Goal: Task Accomplishment & Management: Complete application form

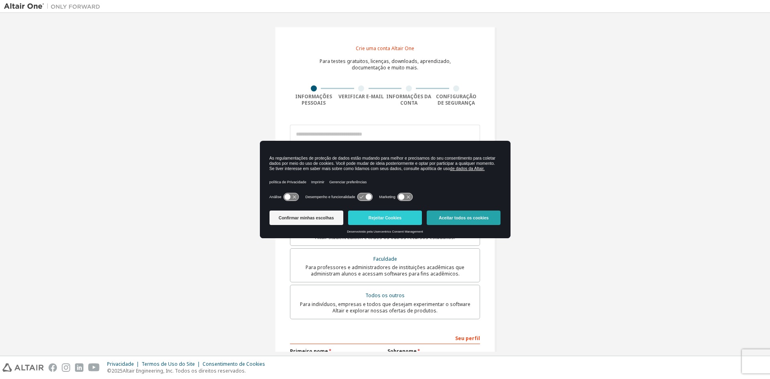
click at [486, 216] on font "Aceitar todos os cookies" at bounding box center [464, 217] width 50 height 5
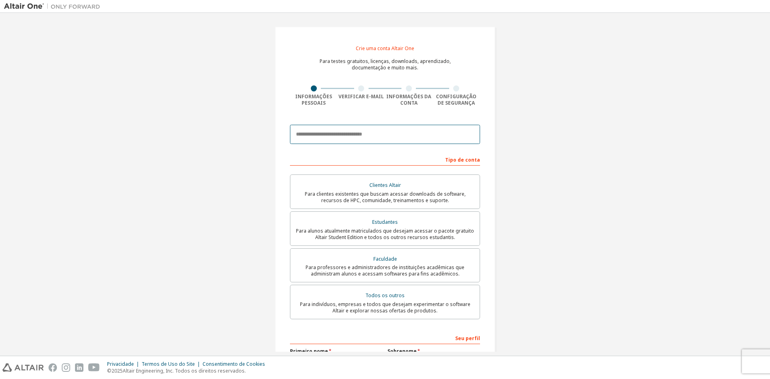
click at [372, 131] on input "email" at bounding box center [385, 134] width 190 height 19
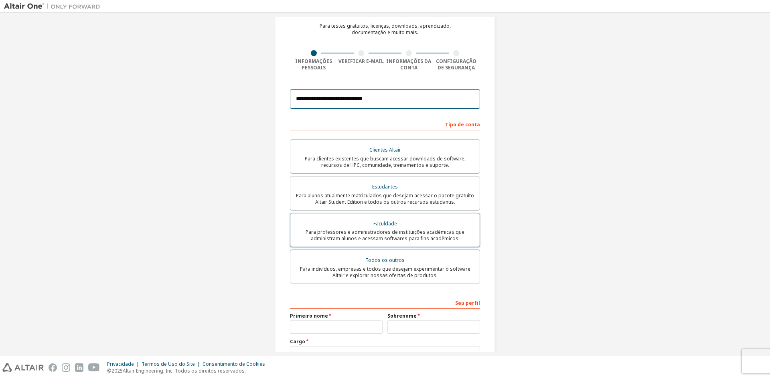
scroll to position [40, 0]
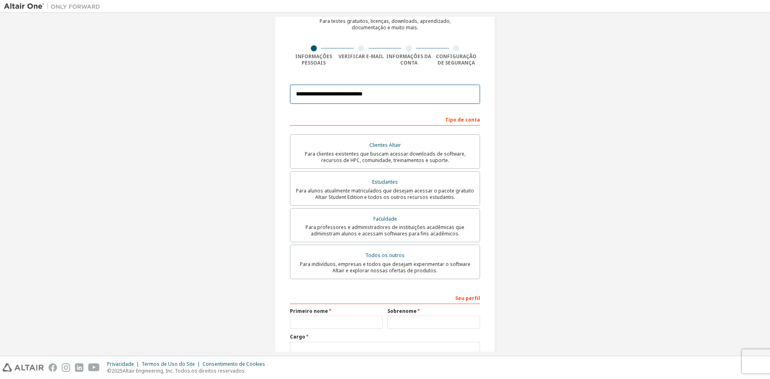
type input "**********"
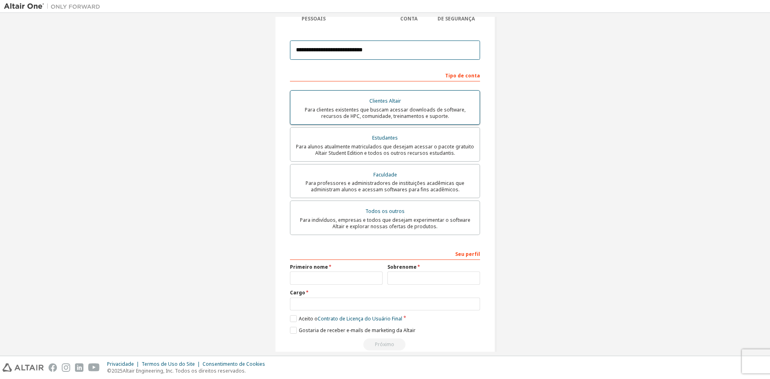
scroll to position [98, 0]
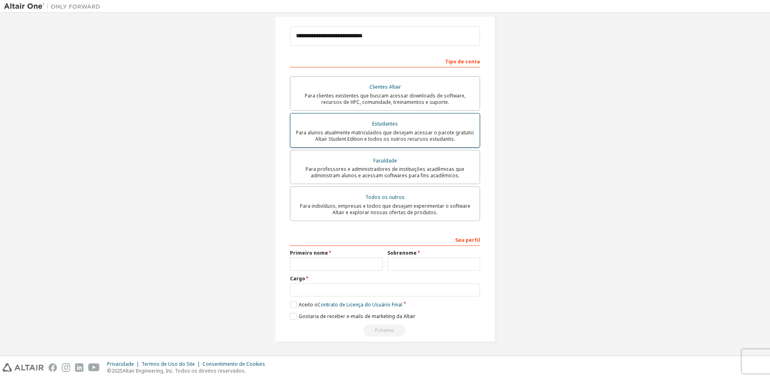
click at [424, 132] on font "Para alunos atualmente matriculados que desejam acessar o pacote gratuito Altai…" at bounding box center [385, 135] width 178 height 13
click at [353, 257] on div "Primeiro nome" at bounding box center [335, 260] width 97 height 21
click at [349, 265] on input "text" at bounding box center [336, 263] width 93 height 13
type input "*"
type input "*******"
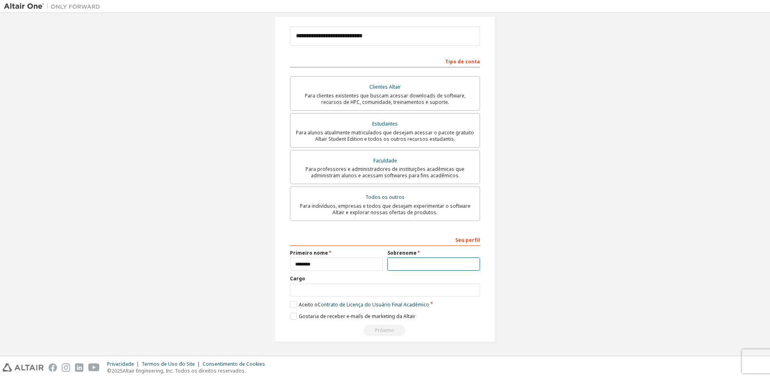
click at [418, 267] on input "text" at bounding box center [433, 263] width 93 height 13
type input "****"
click at [378, 289] on input "text" at bounding box center [385, 289] width 190 height 13
type input "*"
type input "**********"
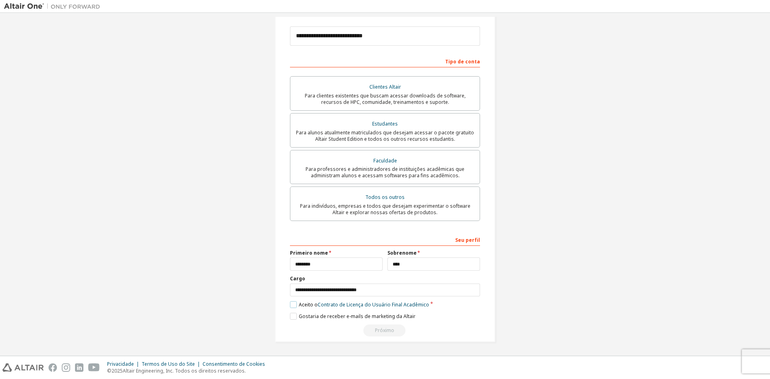
click at [290, 306] on label "Aceito o Contrato de Licença do Usuário Final Acadêmico" at bounding box center [359, 304] width 139 height 7
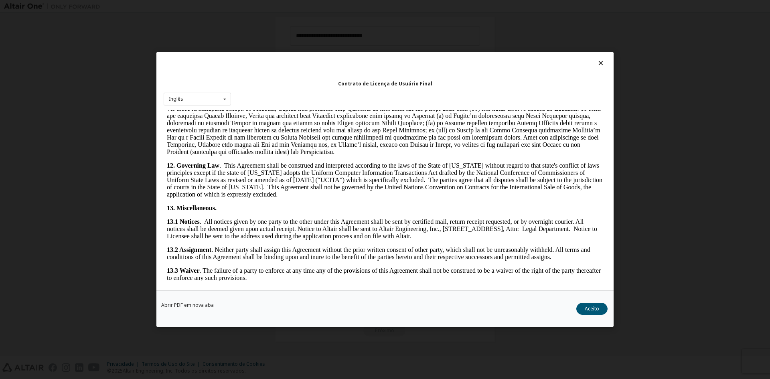
scroll to position [1203, 0]
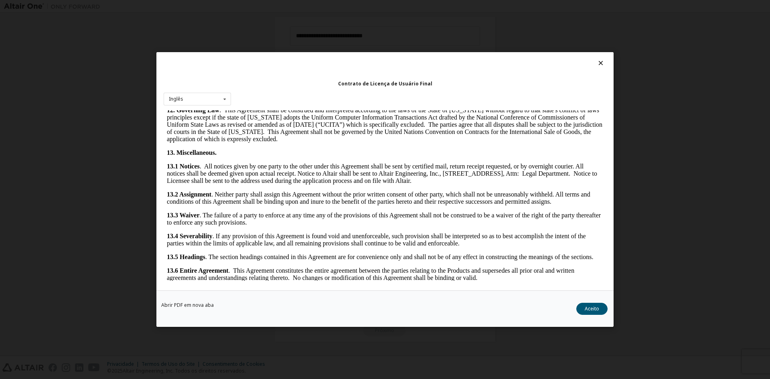
click at [595, 307] on font "Aceito" at bounding box center [591, 308] width 14 height 7
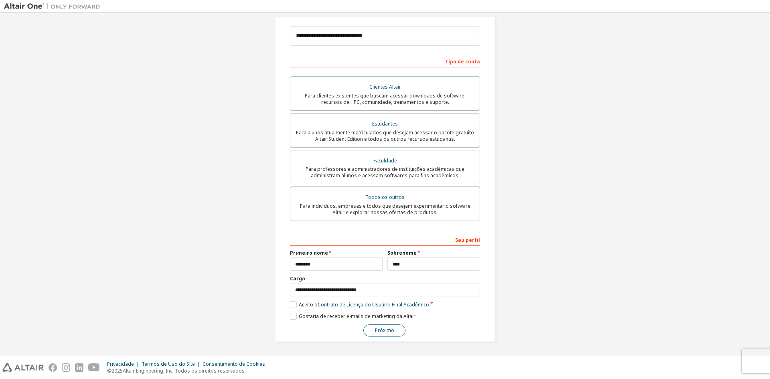
click at [375, 328] on font "Próximo" at bounding box center [384, 330] width 19 height 7
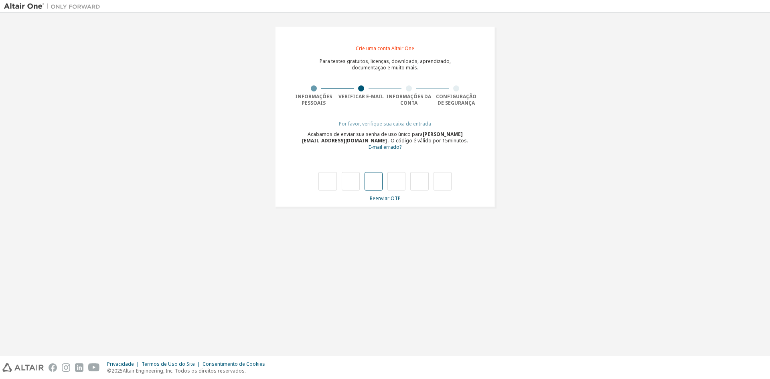
type input "*"
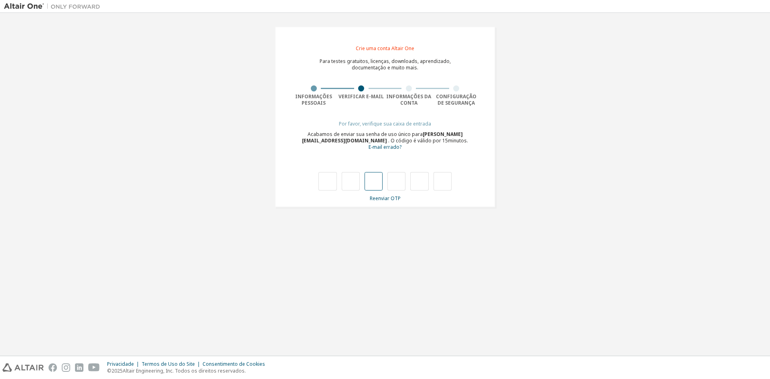
type input "*"
